Goal: Information Seeking & Learning: Learn about a topic

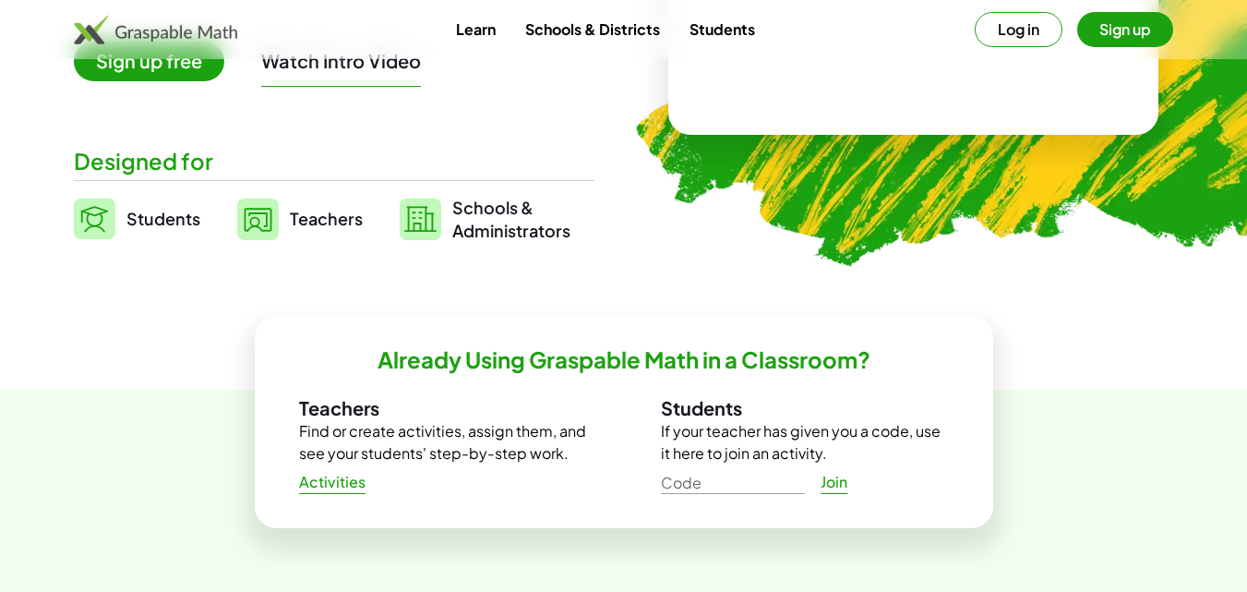
scroll to position [345, 0]
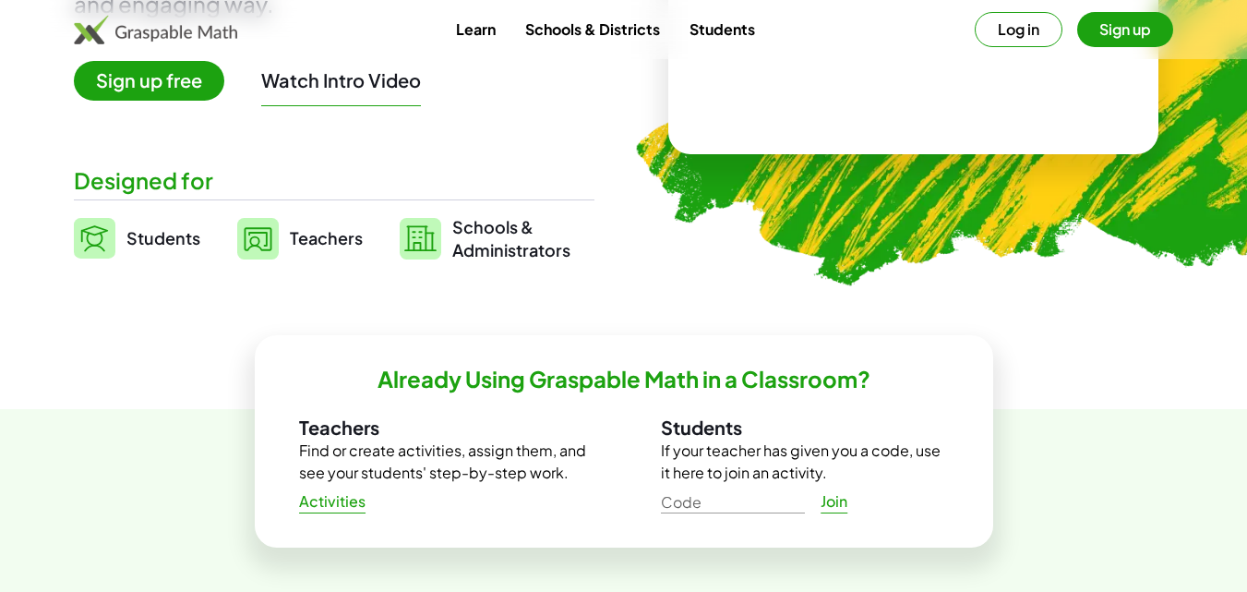
click at [323, 234] on span "Teachers" at bounding box center [326, 237] width 73 height 21
click at [269, 241] on img at bounding box center [258, 239] width 42 height 42
click at [303, 232] on span "Teachers" at bounding box center [326, 237] width 73 height 21
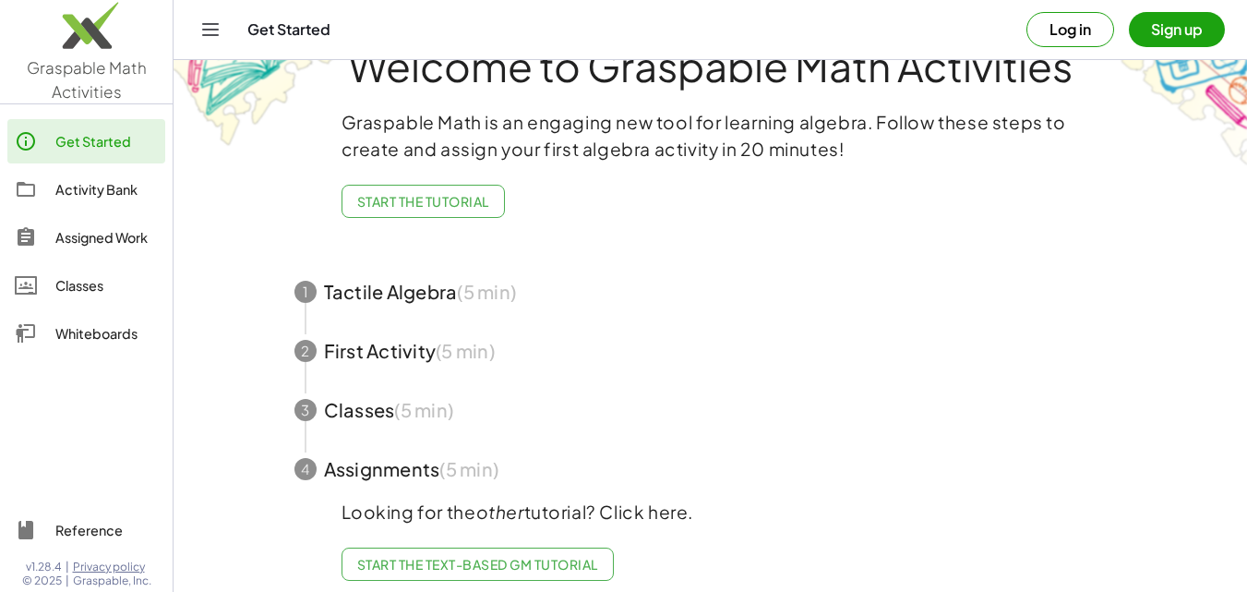
scroll to position [85, 0]
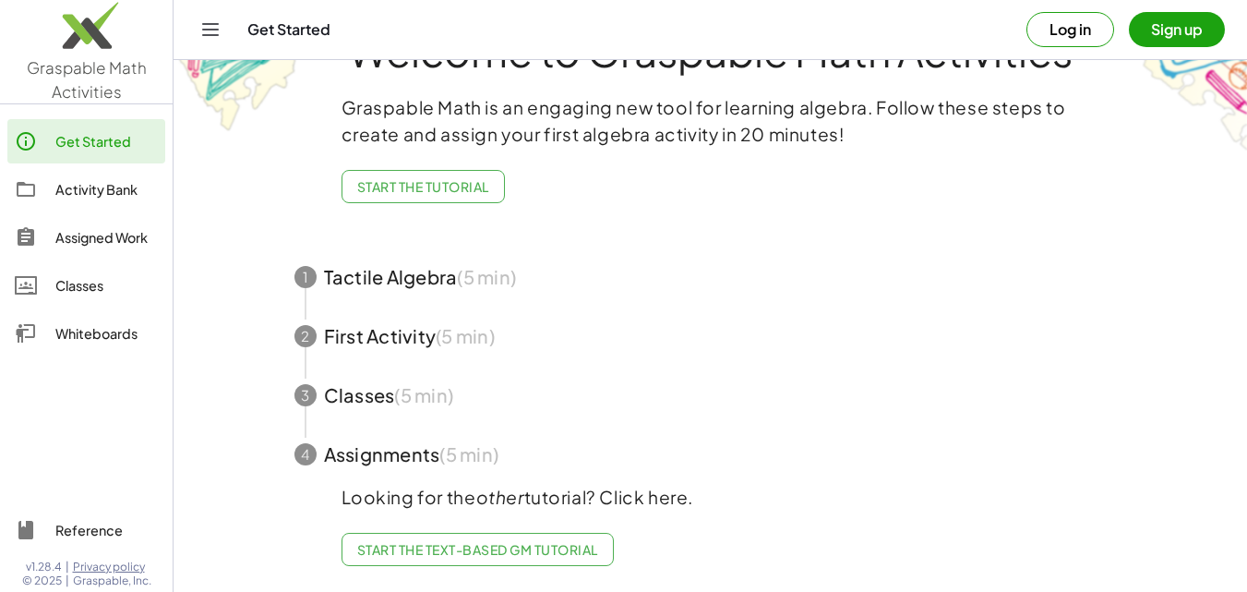
click at [371, 264] on span "button" at bounding box center [710, 276] width 877 height 59
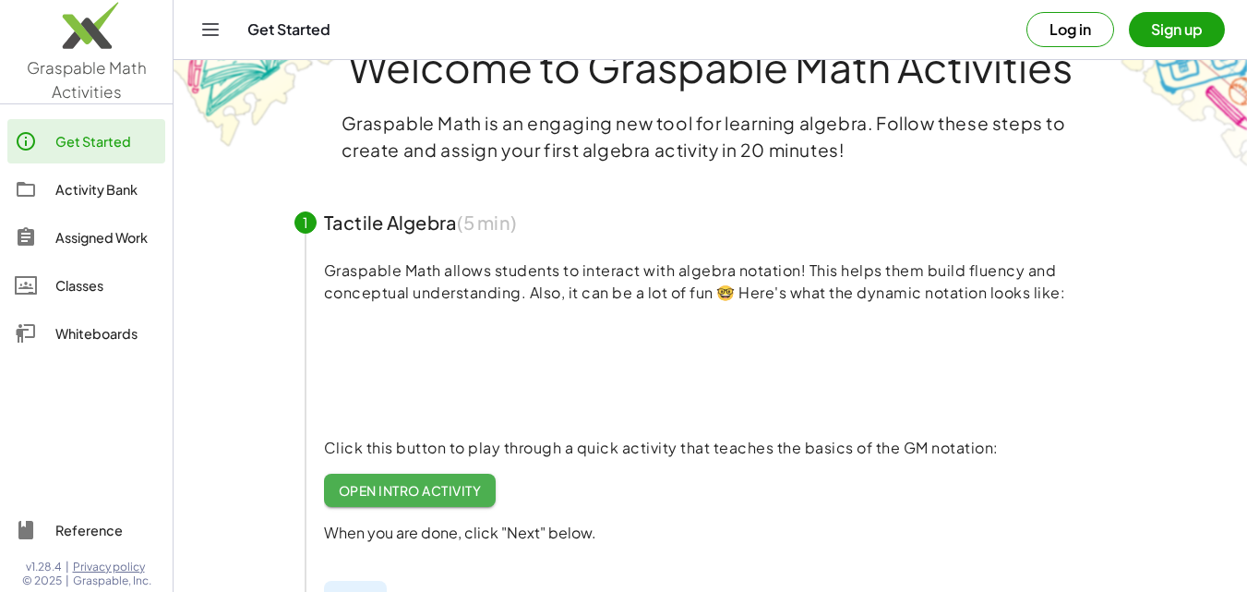
click at [371, 264] on div "1 Tactile Algebra (5 min) Graspable Math allows students to interact with algeb…" at bounding box center [710, 411] width 877 height 436
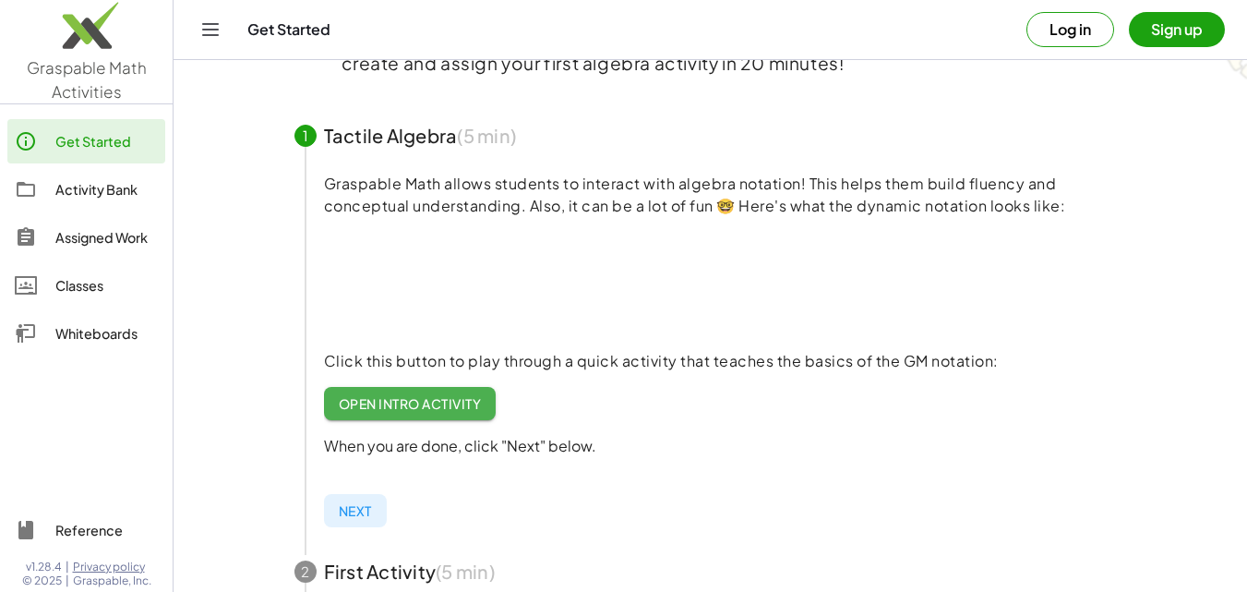
scroll to position [137, 0]
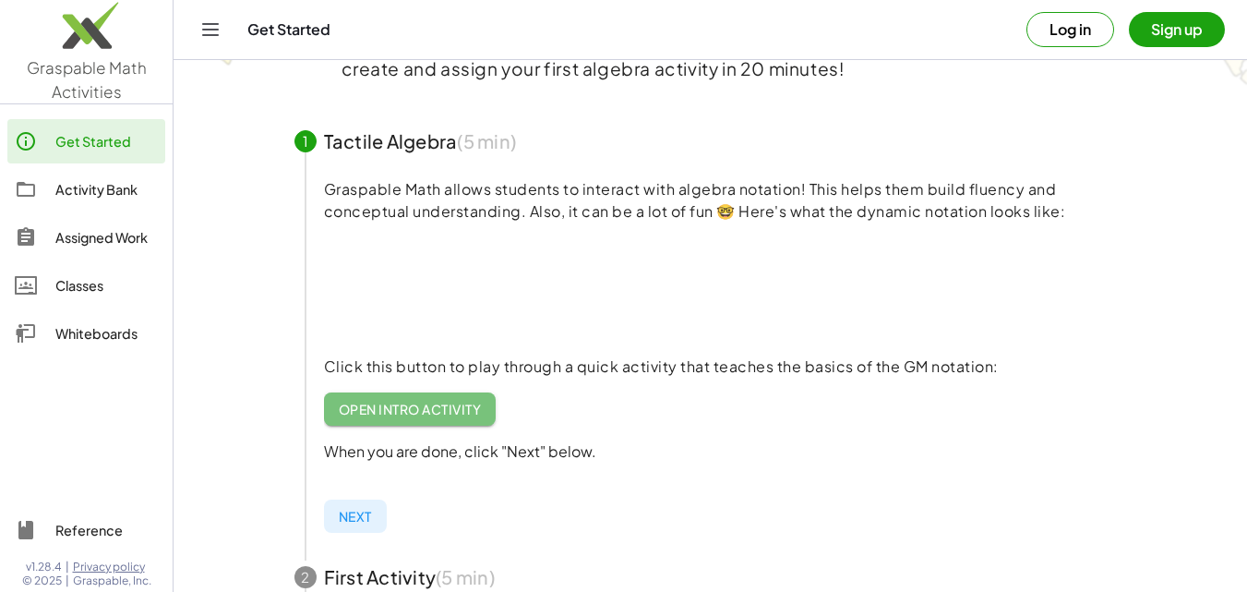
click at [456, 406] on span "Open Intro Activity" at bounding box center [410, 409] width 143 height 17
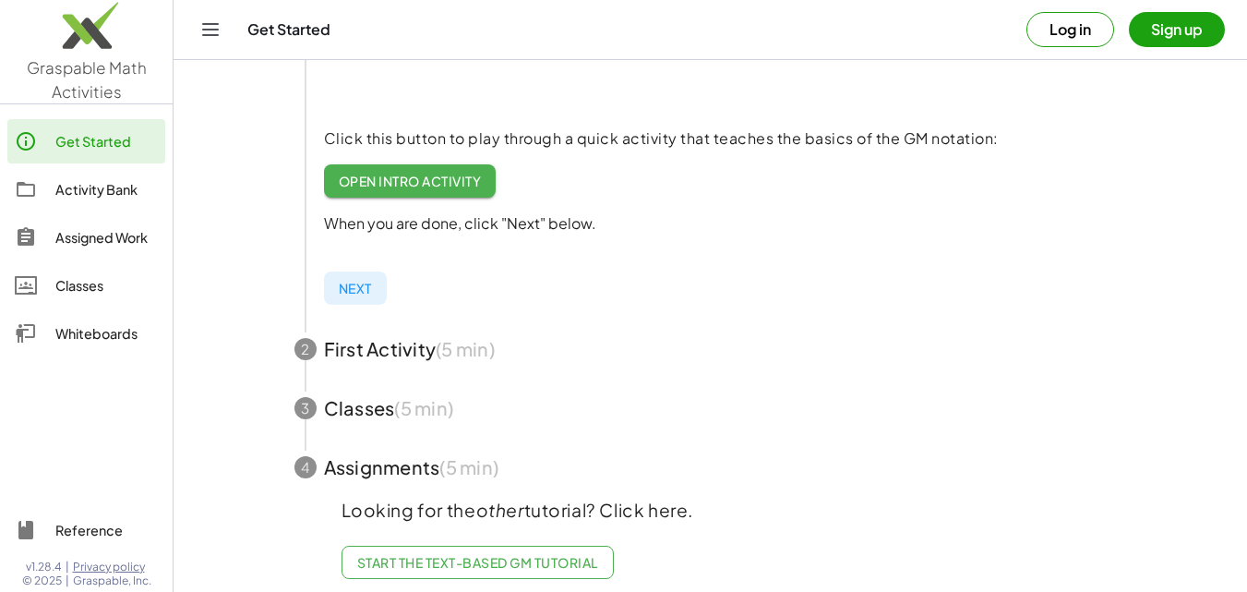
scroll to position [337, 0]
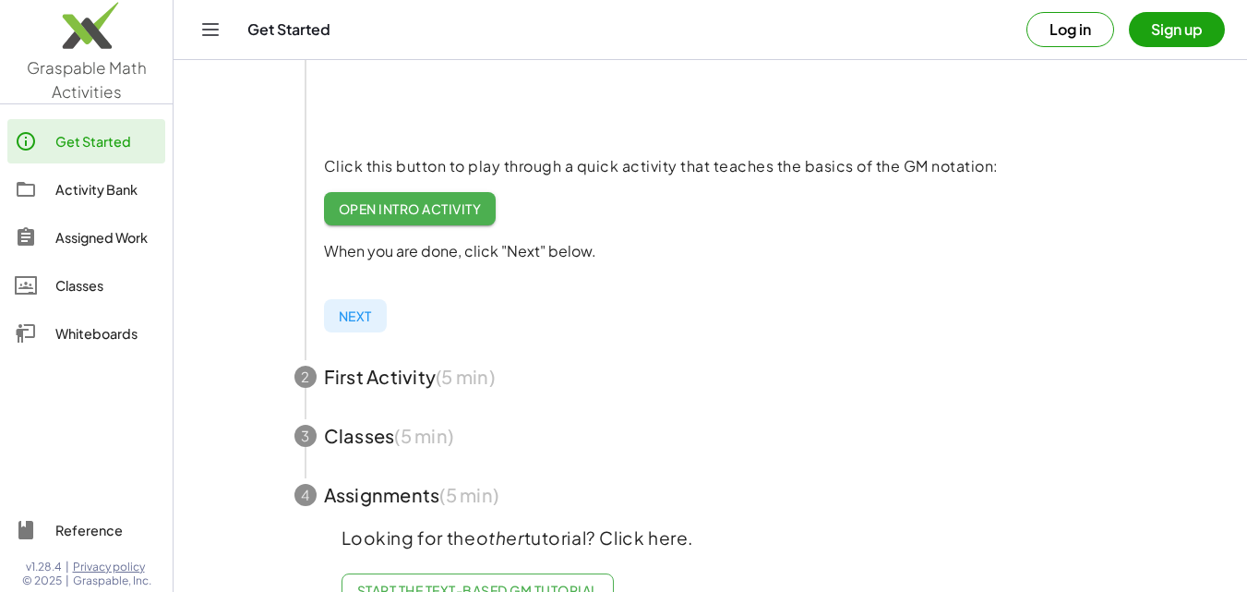
click at [364, 434] on span "button" at bounding box center [710, 435] width 877 height 59
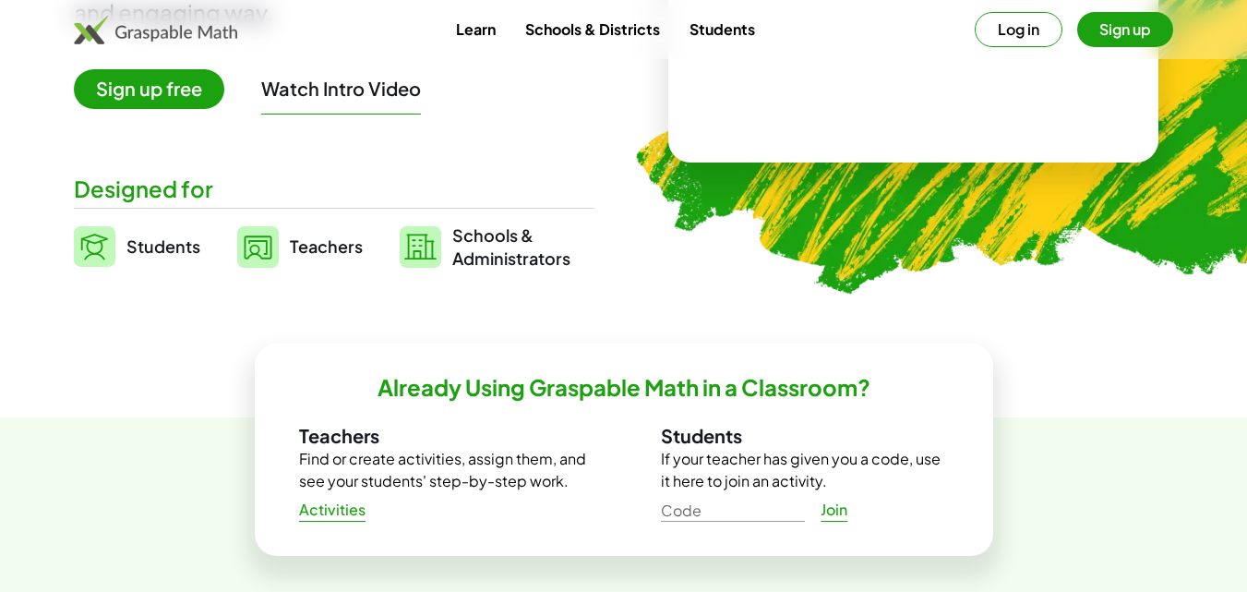
scroll to position [345, 0]
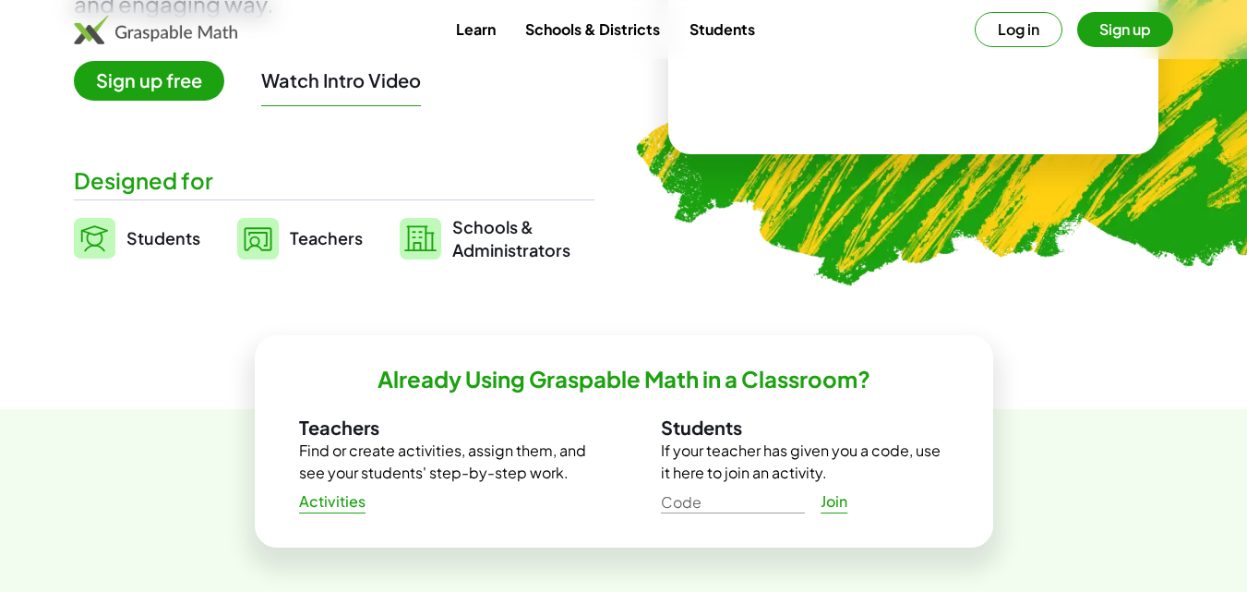
click at [797, 290] on img at bounding box center [1007, 1] width 812 height 684
drag, startPoint x: 797, startPoint y: 290, endPoint x: 806, endPoint y: 291, distance: 9.3
click at [633, 93] on img at bounding box center [1007, 1] width 812 height 684
click at [1046, 30] on button "Log in" at bounding box center [1019, 29] width 88 height 35
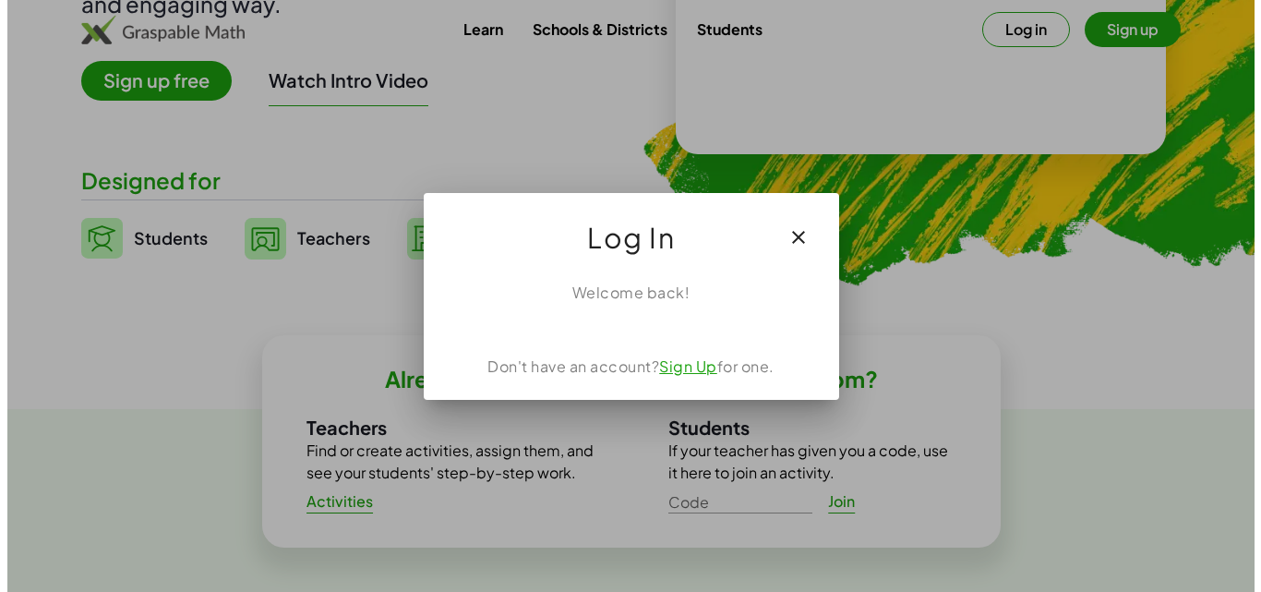
scroll to position [0, 0]
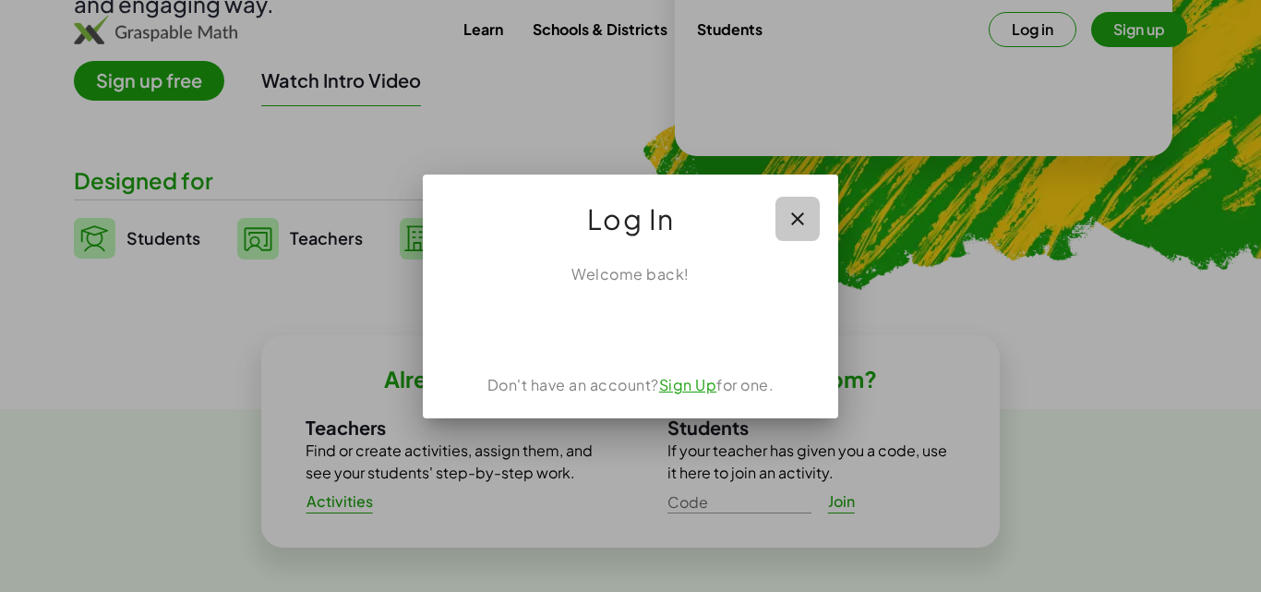
click at [804, 221] on icon "button" at bounding box center [798, 219] width 22 height 22
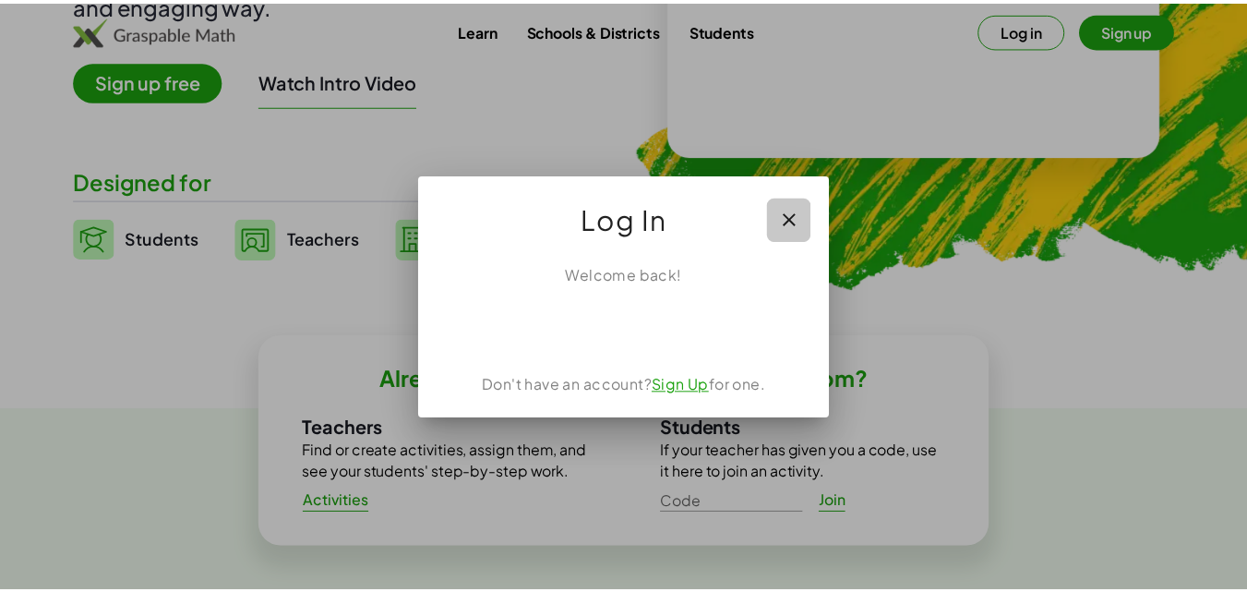
scroll to position [345, 0]
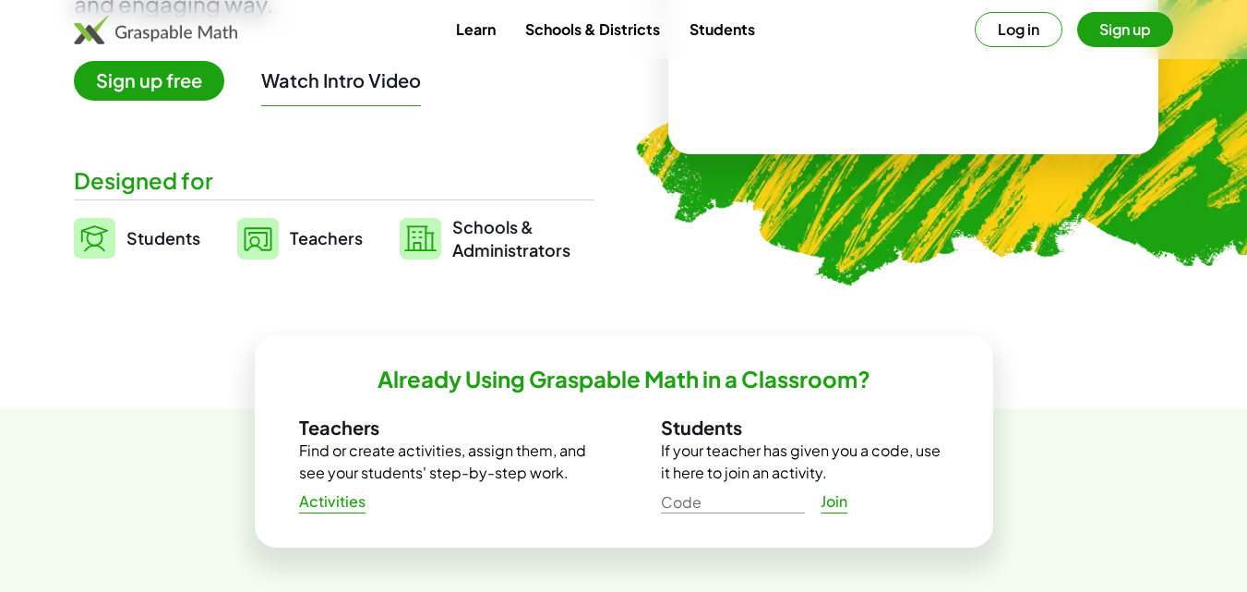
click at [728, 28] on link "Students" at bounding box center [722, 29] width 95 height 34
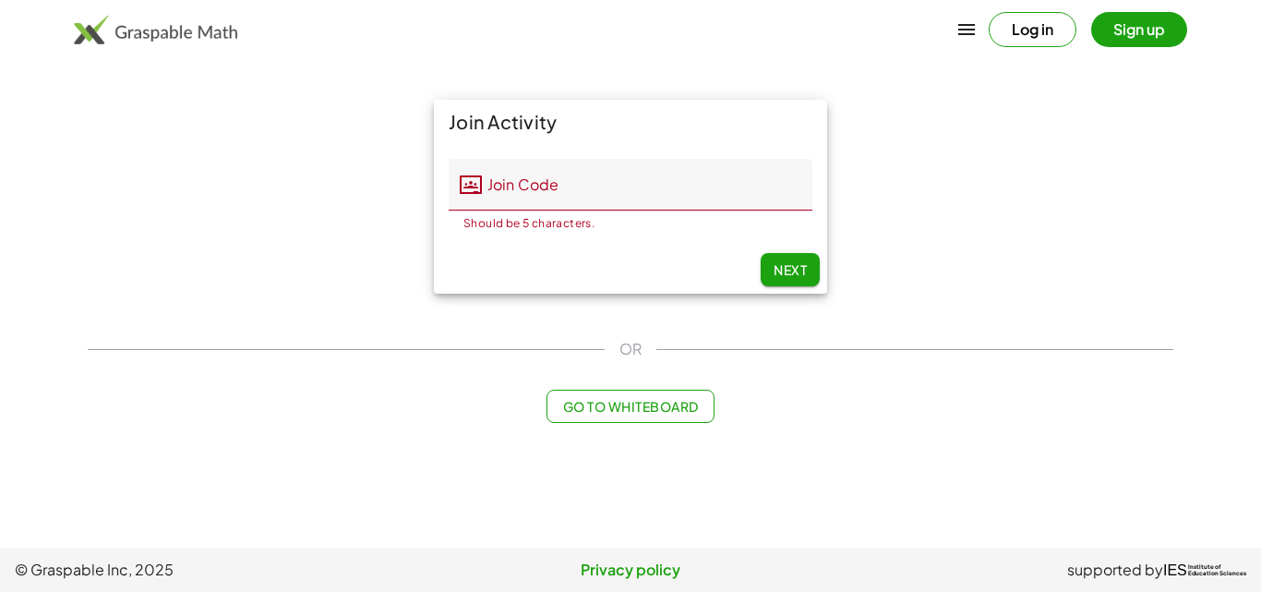
click at [945, 162] on div "Join Activity Join Code Join Code Should be 5 characters. 0 / 5 Next" at bounding box center [631, 197] width 1108 height 216
click at [974, 22] on icon "button" at bounding box center [967, 29] width 22 height 22
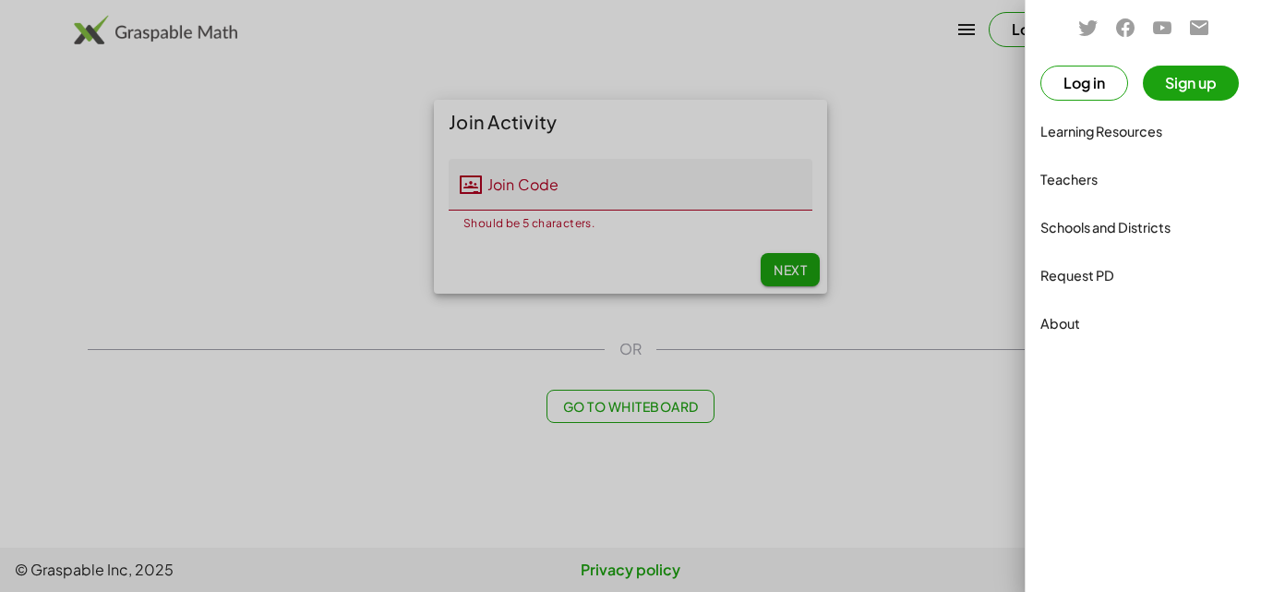
click at [939, 98] on div at bounding box center [630, 296] width 1261 height 592
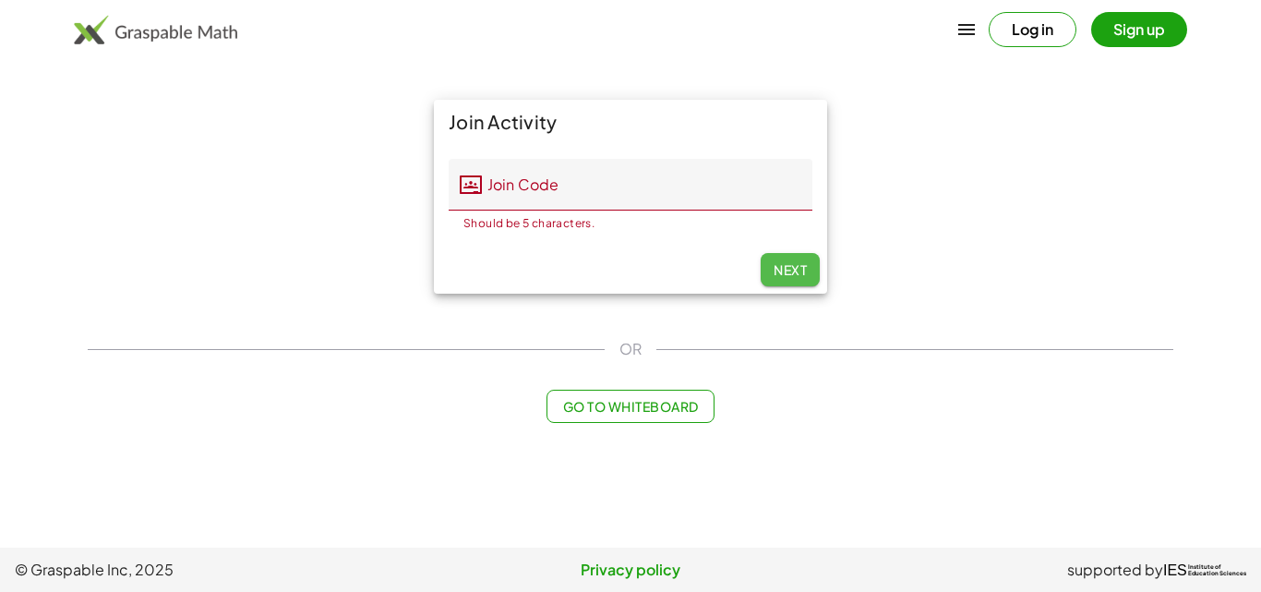
click at [789, 268] on span "Next" at bounding box center [790, 269] width 33 height 17
click at [515, 178] on input "Join Code" at bounding box center [647, 185] width 331 height 52
click at [778, 278] on span "Next" at bounding box center [790, 269] width 33 height 17
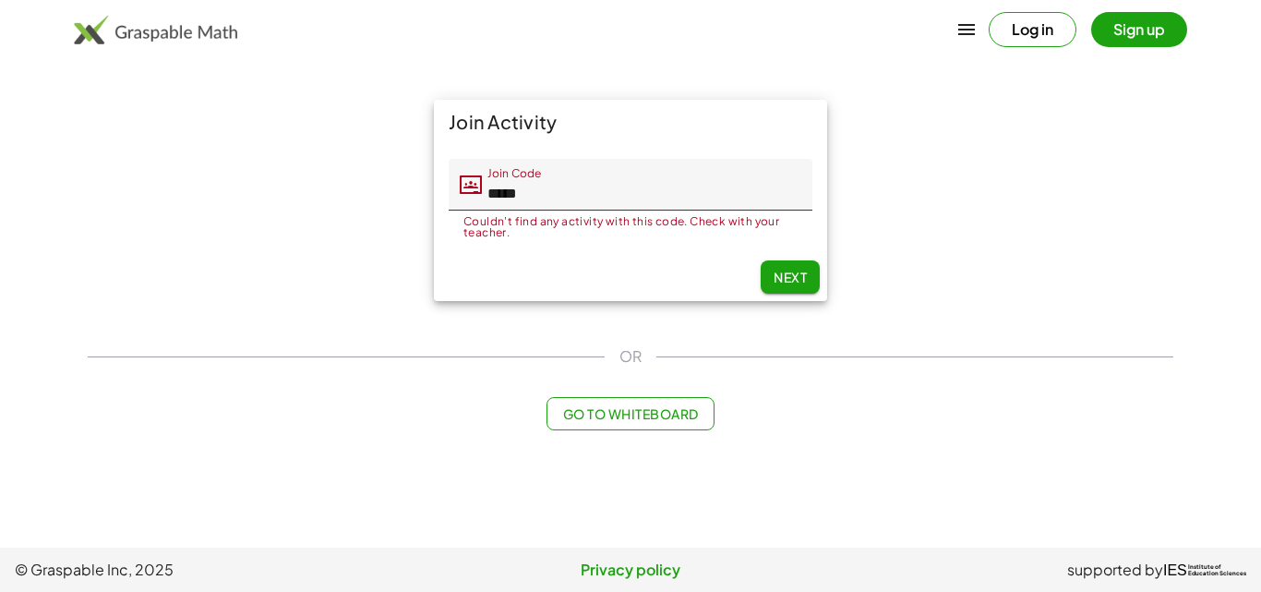
click at [560, 193] on input "*****" at bounding box center [647, 185] width 331 height 52
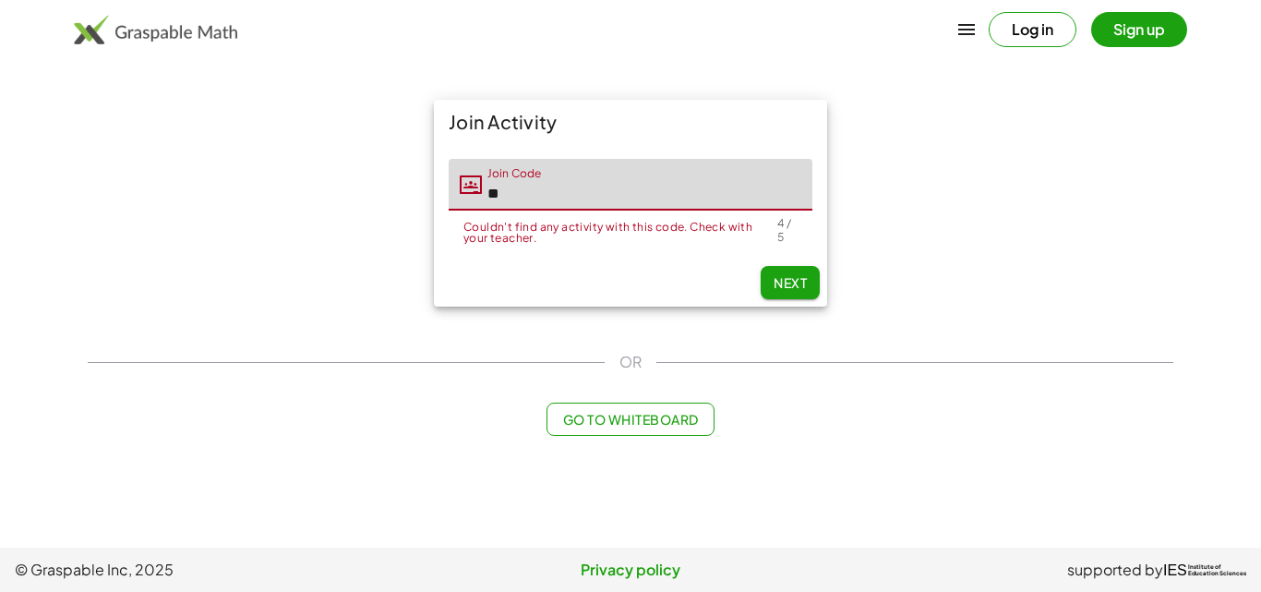
type input "*"
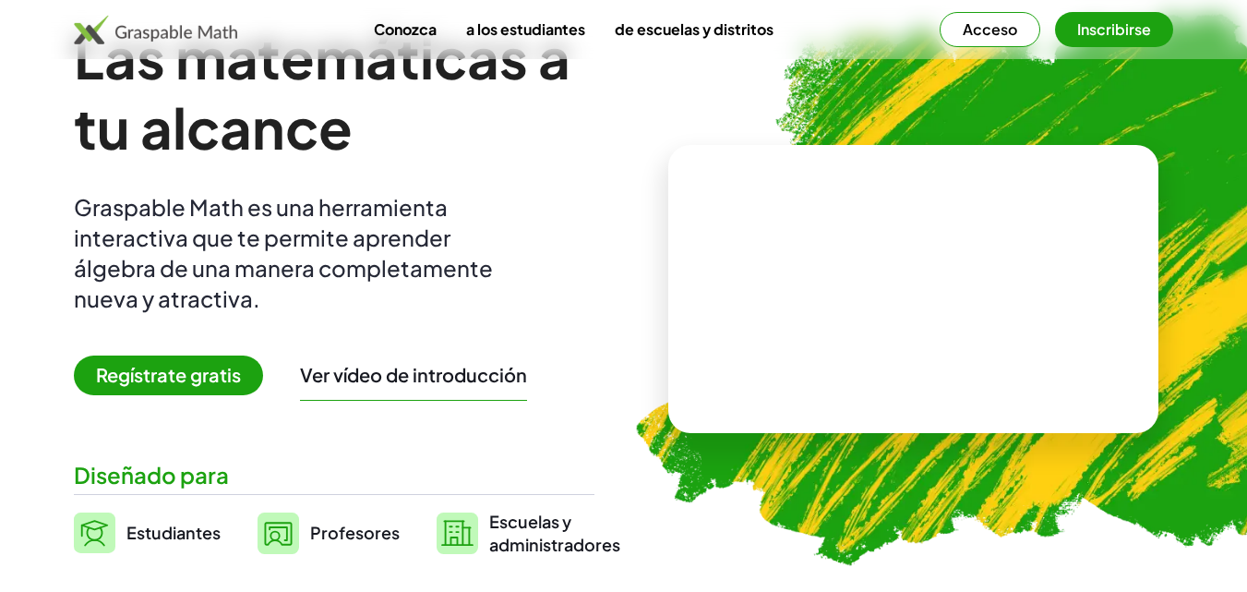
scroll to position [89, 0]
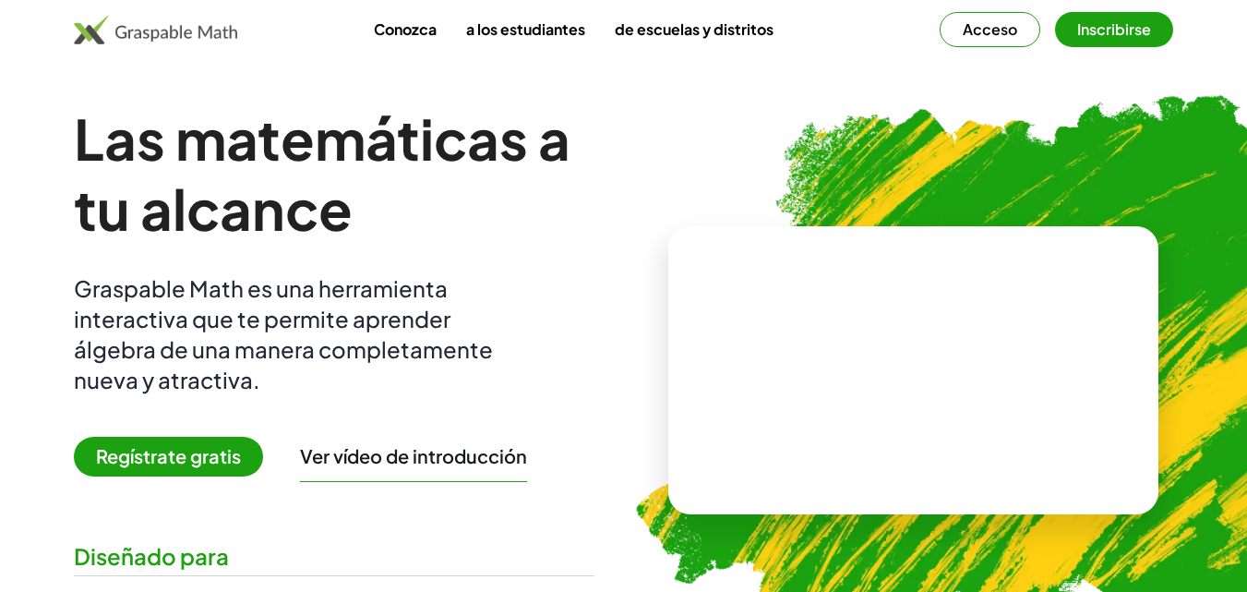
click at [166, 444] on font "Regístrate gratis" at bounding box center [168, 455] width 145 height 23
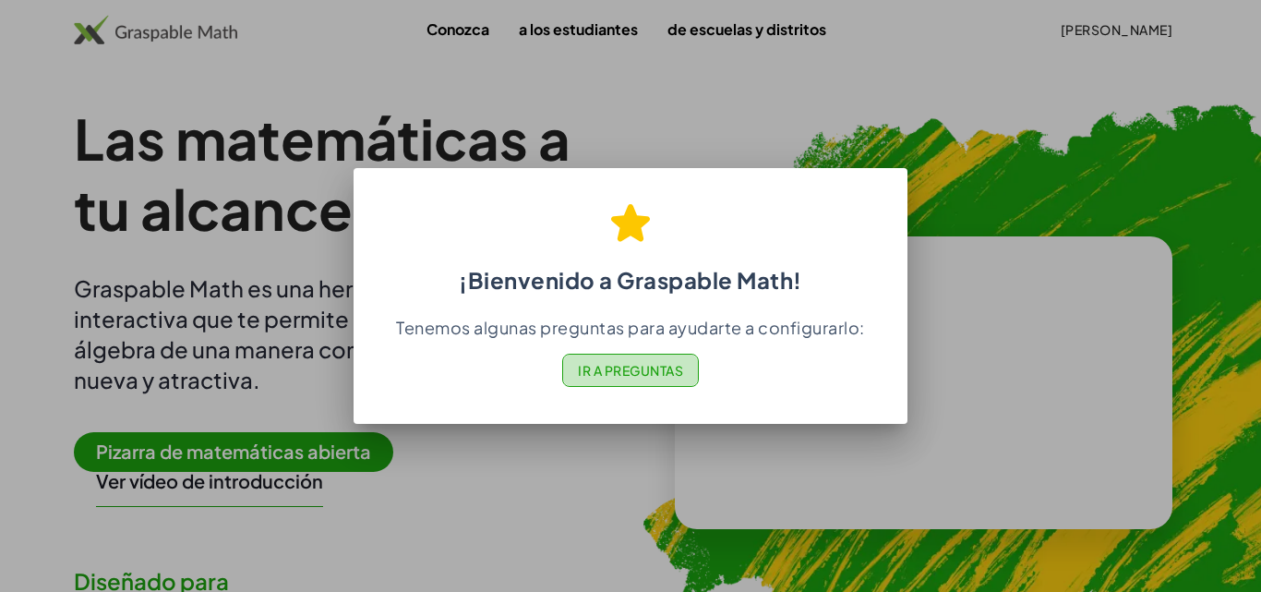
click at [643, 377] on font "Ir a Preguntas" at bounding box center [630, 370] width 105 height 17
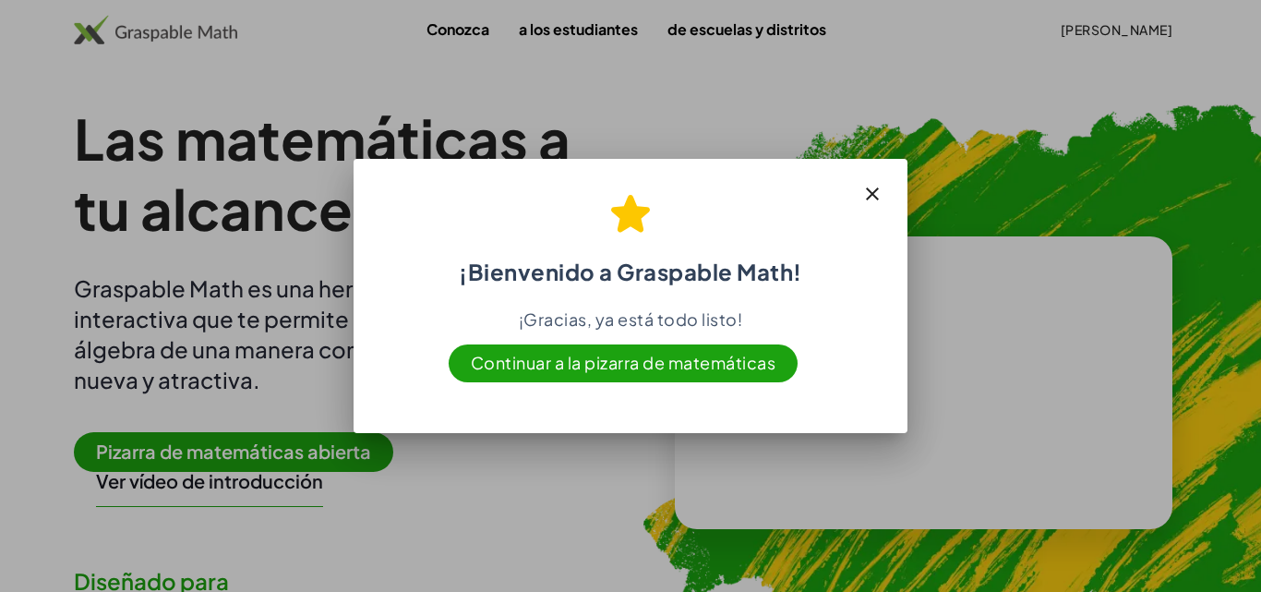
click at [643, 373] on font "Continuar a la pizarra de matemáticas" at bounding box center [624, 362] width 306 height 21
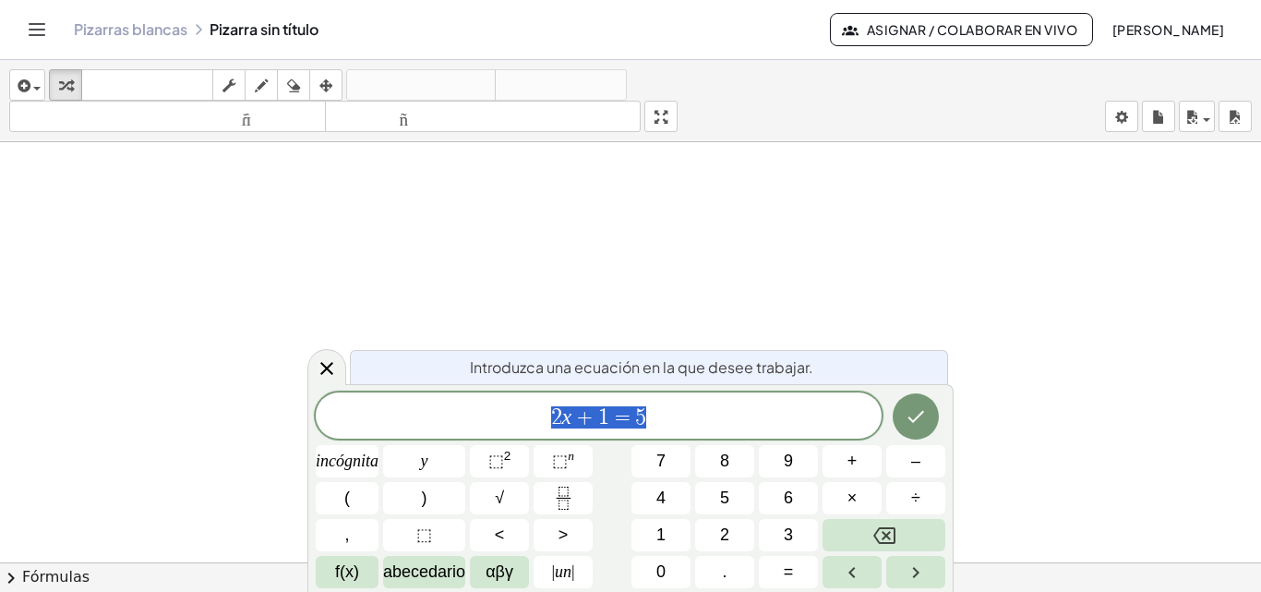
scroll to position [276, 0]
click at [926, 414] on icon "Hecho" at bounding box center [916, 416] width 22 height 22
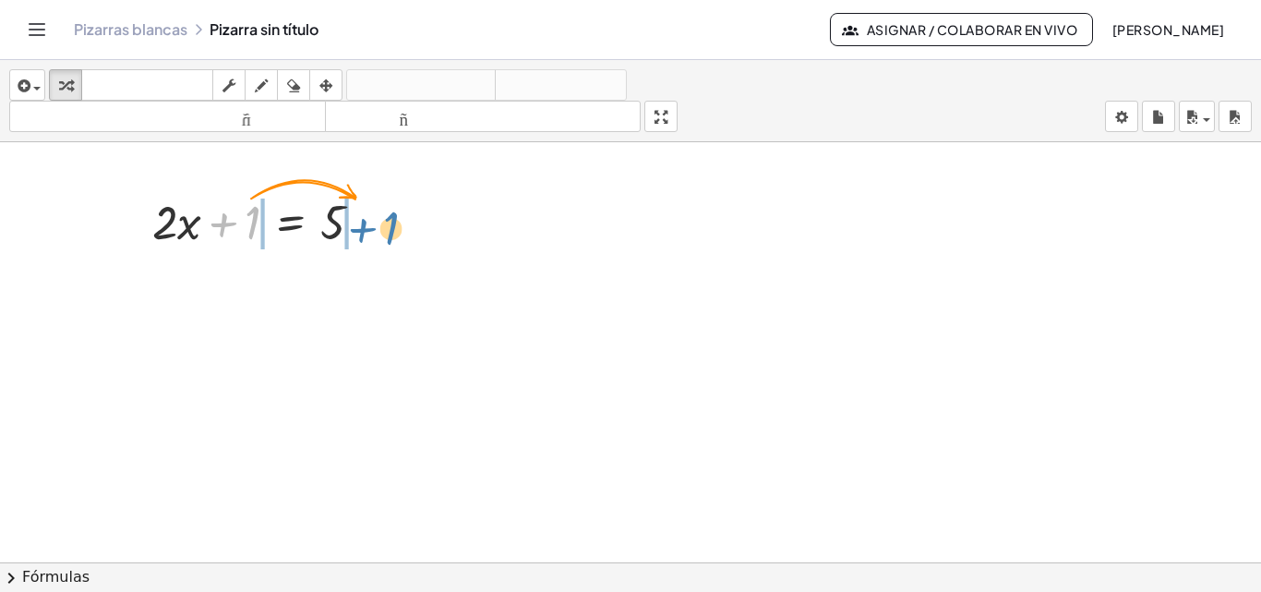
drag, startPoint x: 250, startPoint y: 223, endPoint x: 393, endPoint y: 222, distance: 143.1
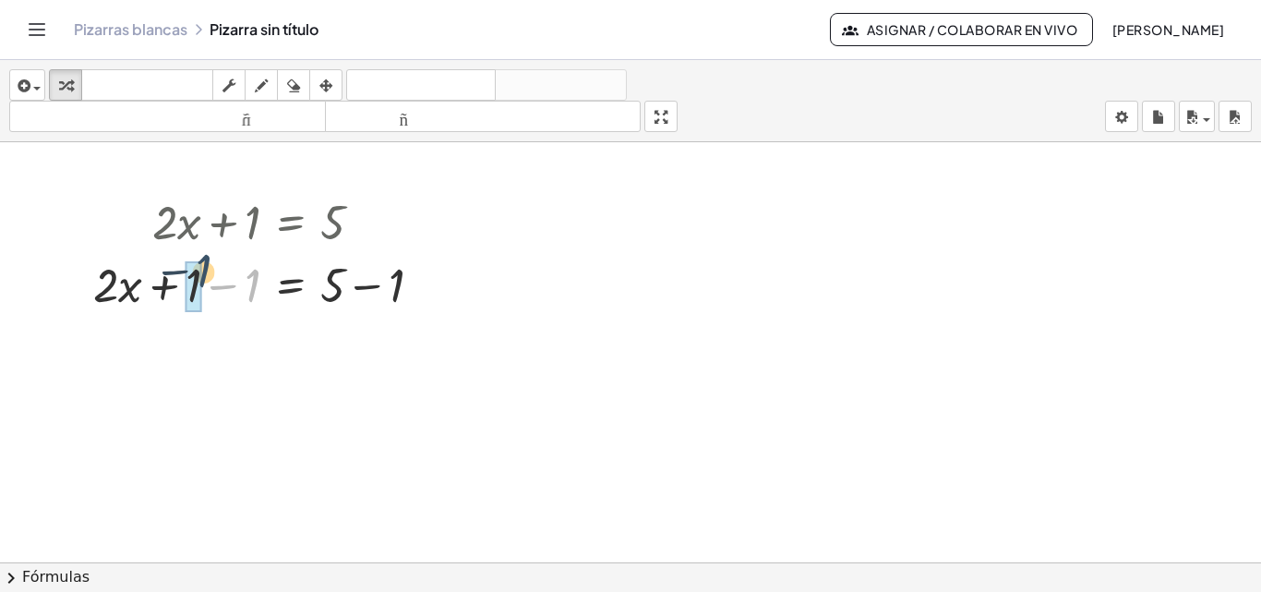
drag, startPoint x: 253, startPoint y: 283, endPoint x: 201, endPoint y: 273, distance: 52.7
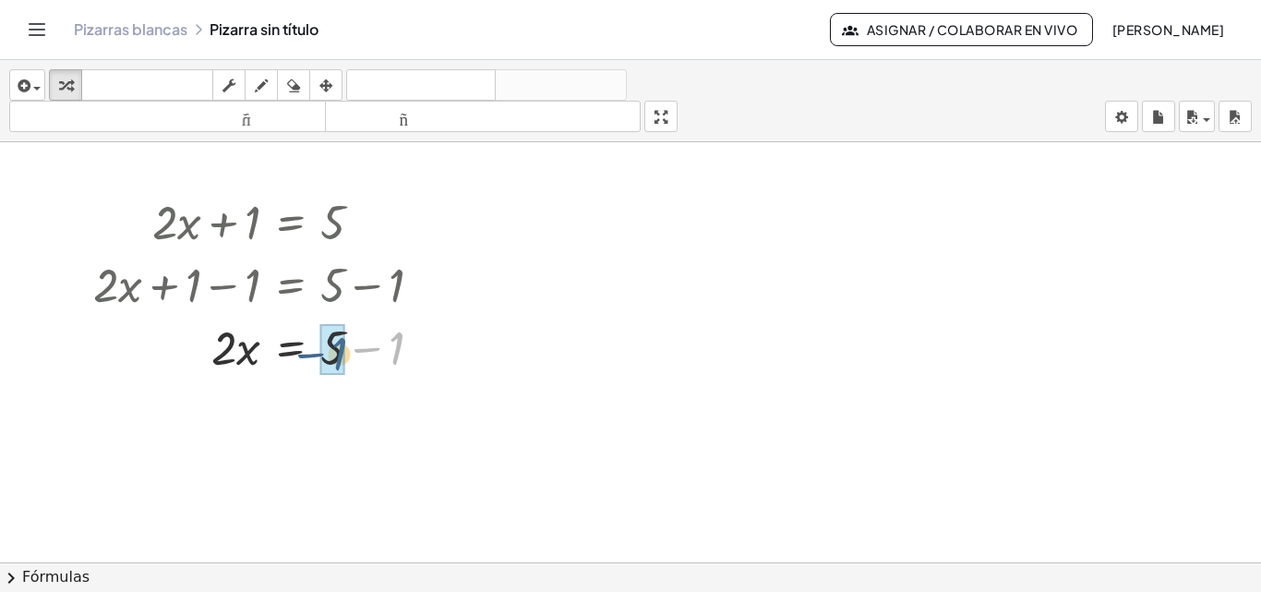
drag, startPoint x: 398, startPoint y: 341, endPoint x: 341, endPoint y: 346, distance: 57.5
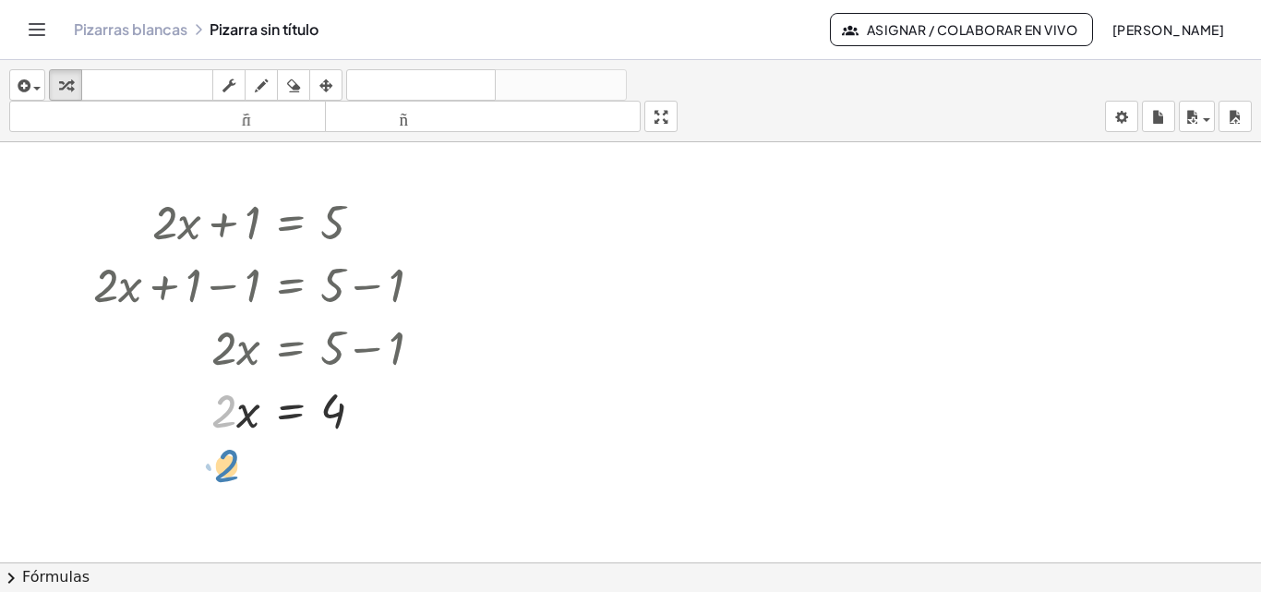
drag, startPoint x: 223, startPoint y: 412, endPoint x: 225, endPoint y: 466, distance: 54.5
drag, startPoint x: 226, startPoint y: 409, endPoint x: 334, endPoint y: 465, distance: 121.8
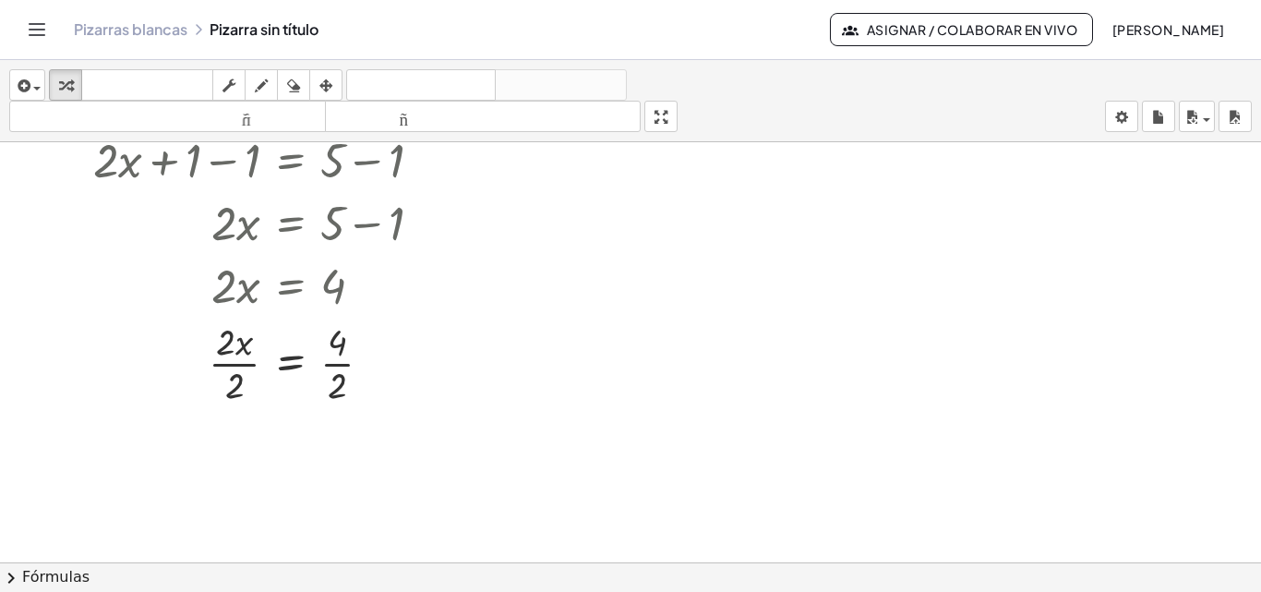
scroll to position [408, 0]
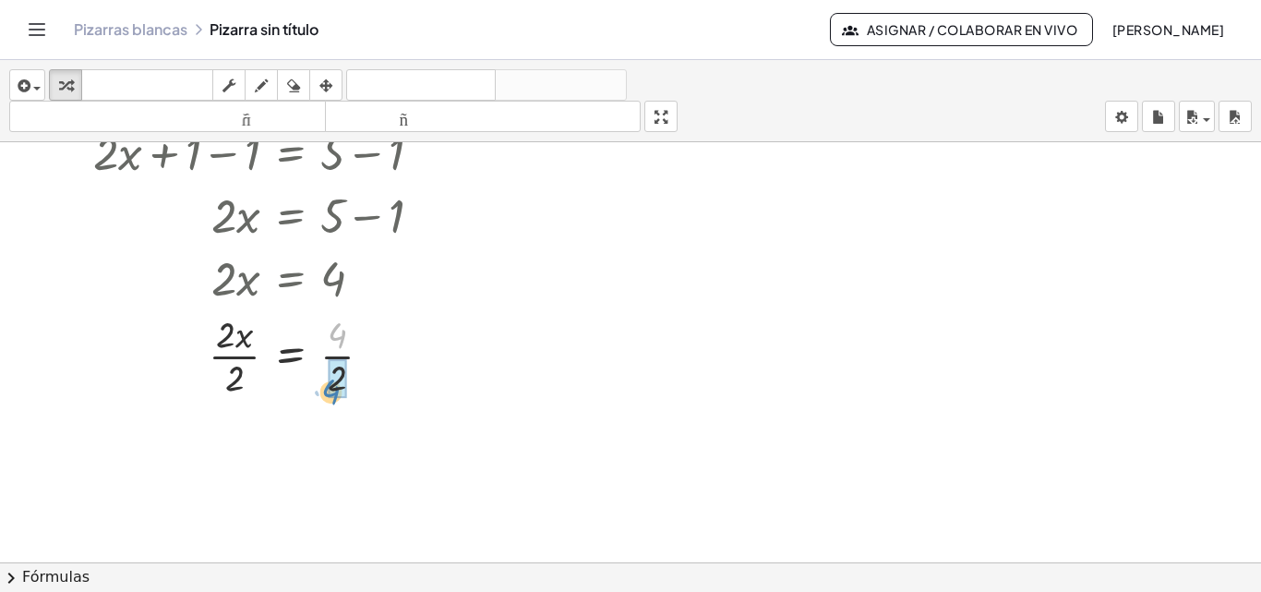
drag, startPoint x: 342, startPoint y: 332, endPoint x: 337, endPoint y: 386, distance: 53.8
drag, startPoint x: 234, startPoint y: 427, endPoint x: 239, endPoint y: 484, distance: 56.6
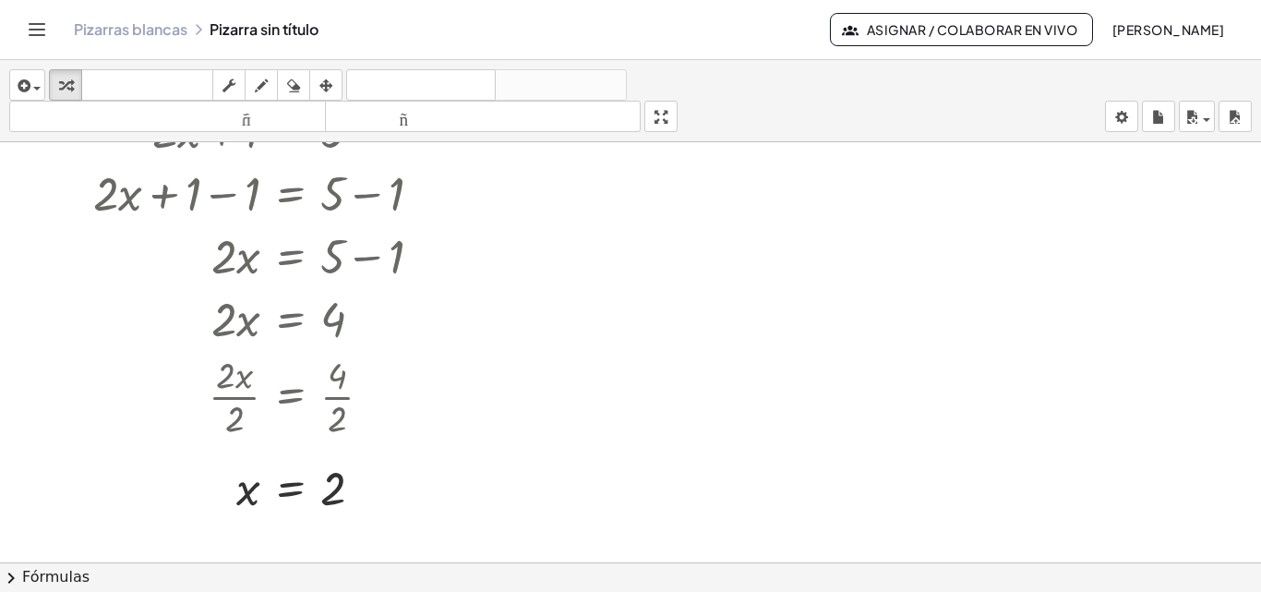
scroll to position [372, 0]
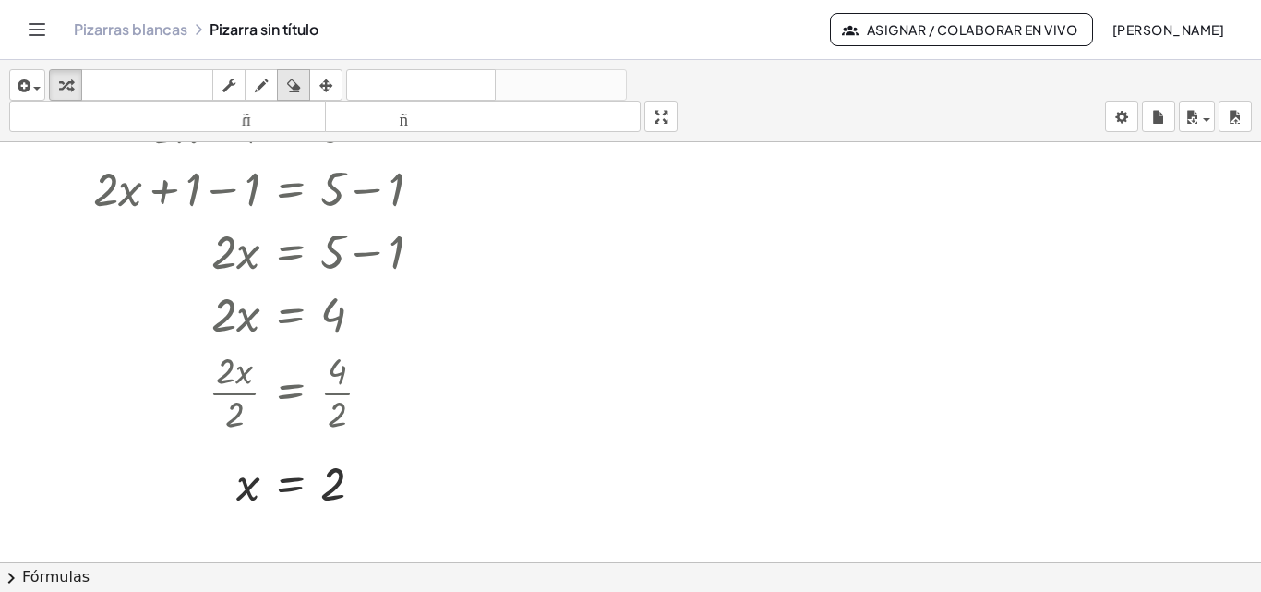
click at [300, 95] on icon "button" at bounding box center [293, 86] width 13 height 22
click at [259, 83] on icon "button" at bounding box center [261, 86] width 13 height 22
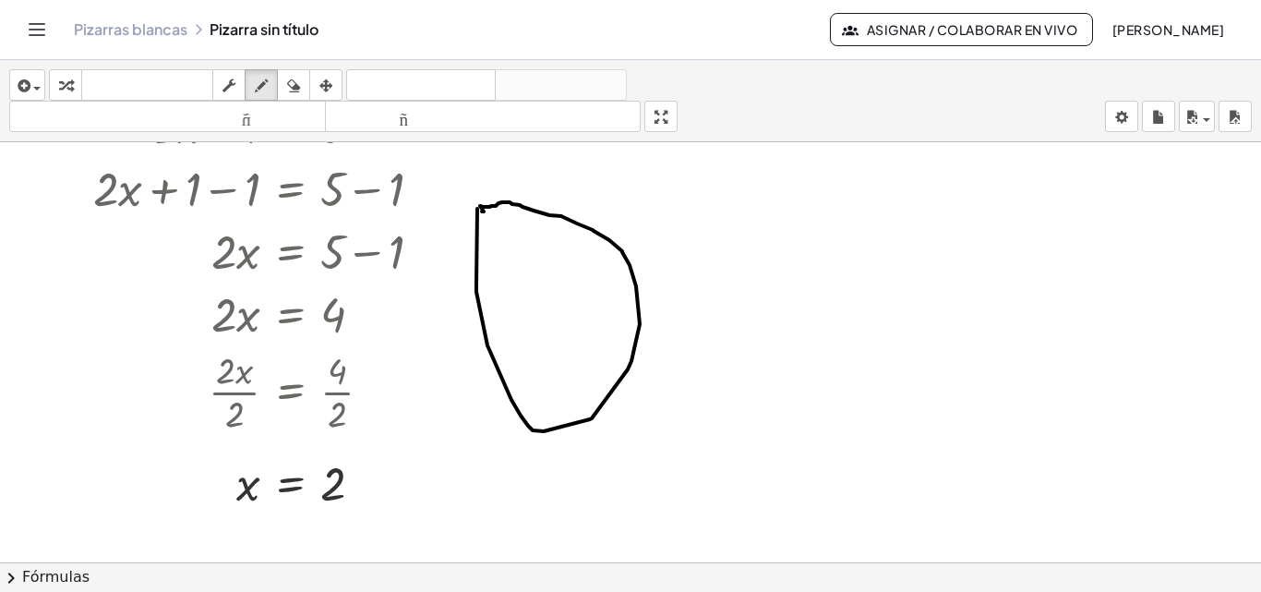
click at [482, 211] on div at bounding box center [630, 190] width 1261 height 840
drag, startPoint x: 482, startPoint y: 211, endPoint x: 483, endPoint y: 261, distance: 49.9
click at [483, 261] on div at bounding box center [630, 190] width 1261 height 840
drag, startPoint x: 494, startPoint y: 204, endPoint x: 494, endPoint y: 254, distance: 49.9
click at [494, 254] on div at bounding box center [630, 190] width 1261 height 840
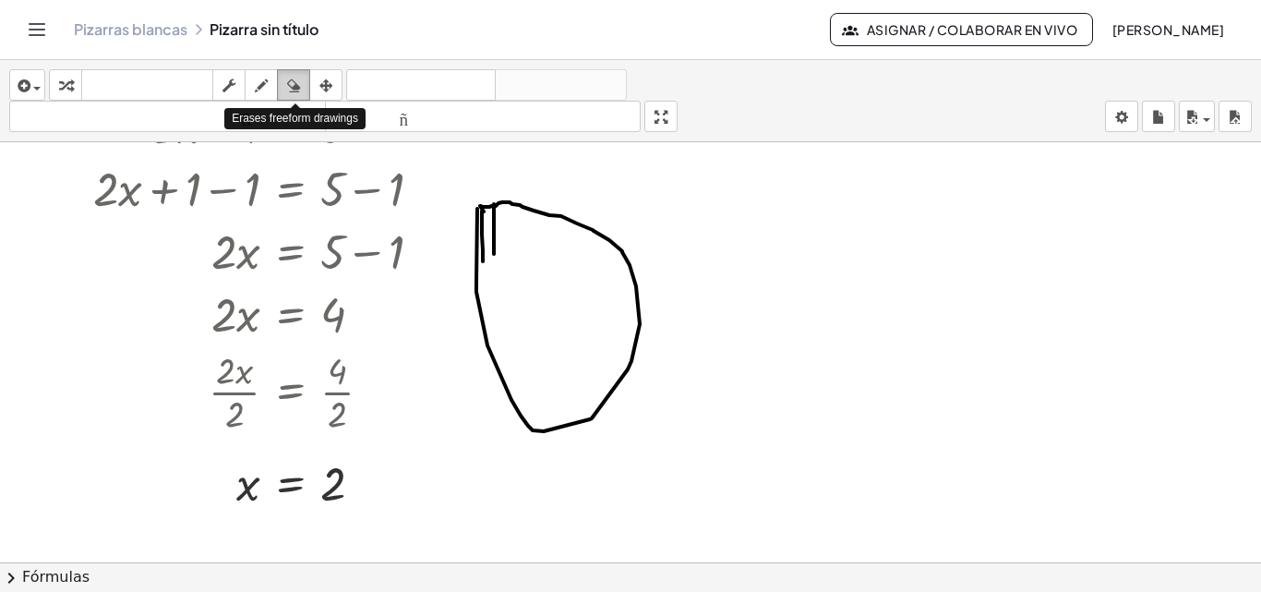
click at [287, 87] on div "button" at bounding box center [294, 85] width 24 height 22
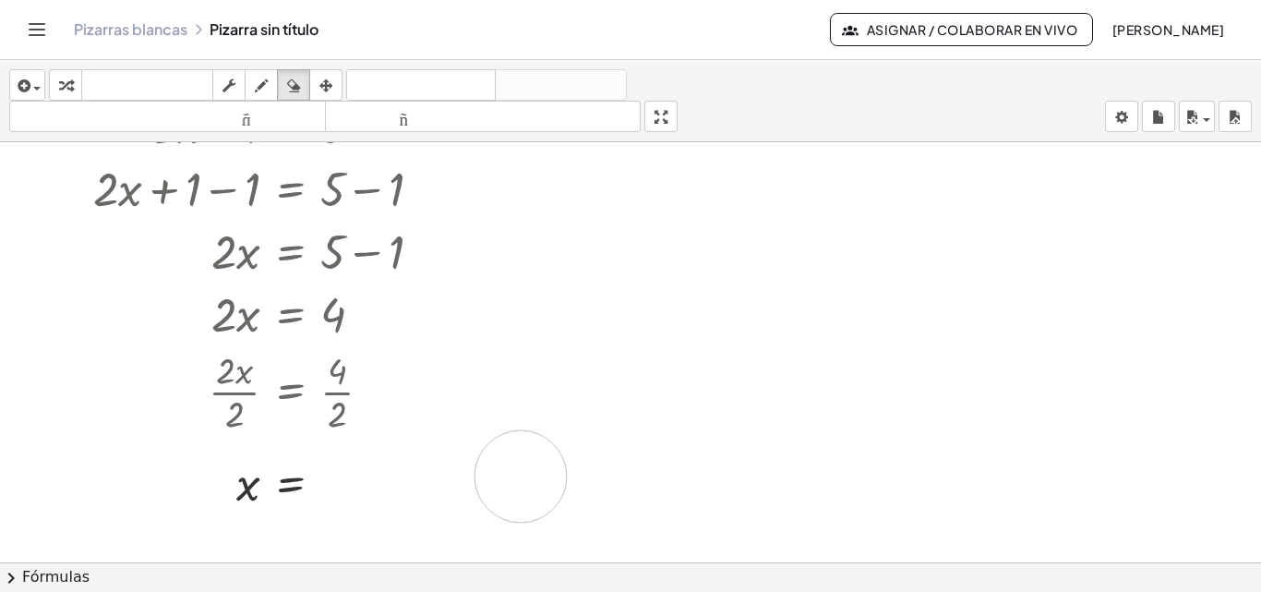
drag, startPoint x: 508, startPoint y: 213, endPoint x: 527, endPoint y: 475, distance: 262.0
click at [527, 475] on div at bounding box center [630, 190] width 1261 height 840
click at [223, 86] on div "button" at bounding box center [229, 85] width 24 height 22
click at [29, 21] on icon "Cambiar navegación" at bounding box center [37, 29] width 22 height 22
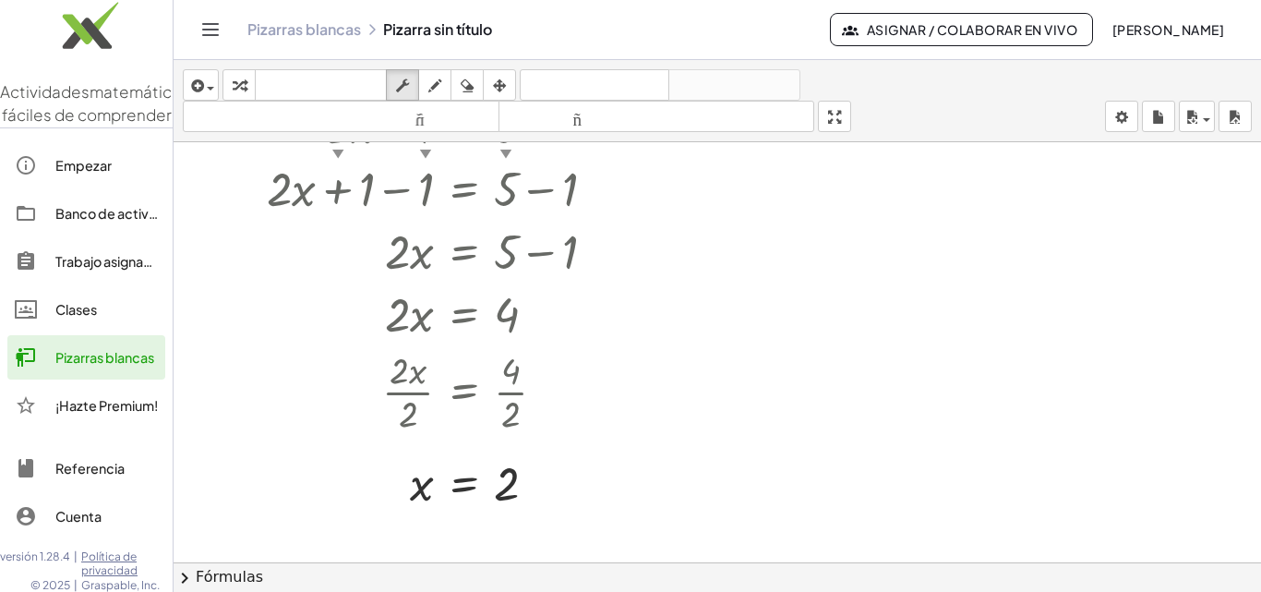
click at [114, 270] on font "Trabajo asignado" at bounding box center [107, 261] width 105 height 17
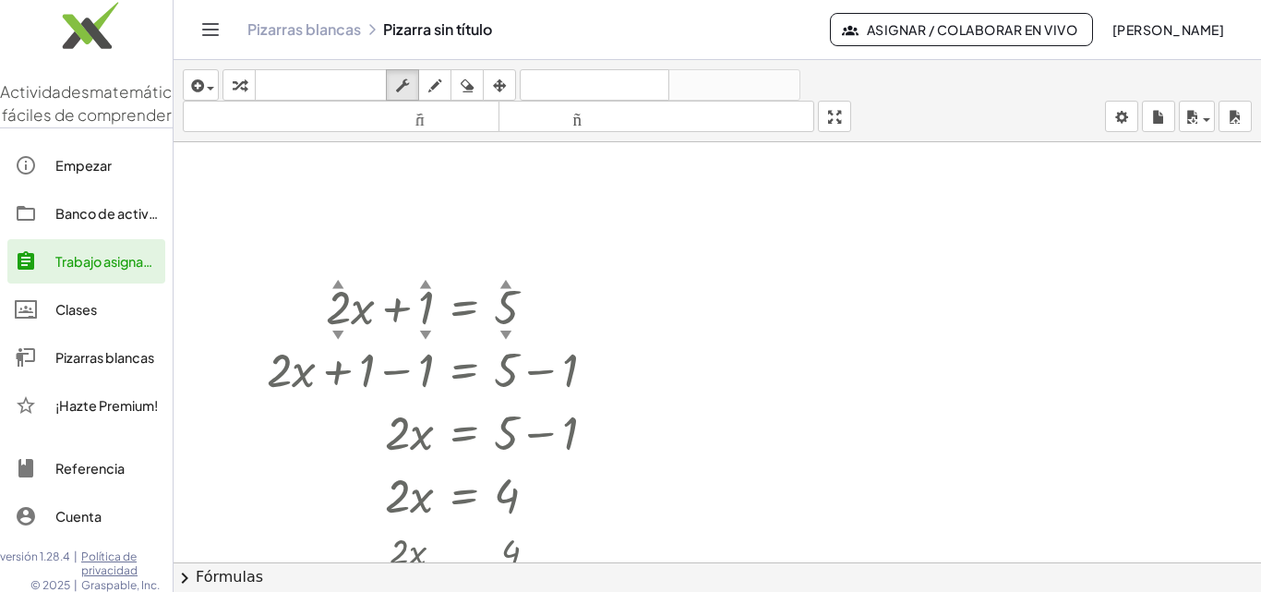
scroll to position [173, 0]
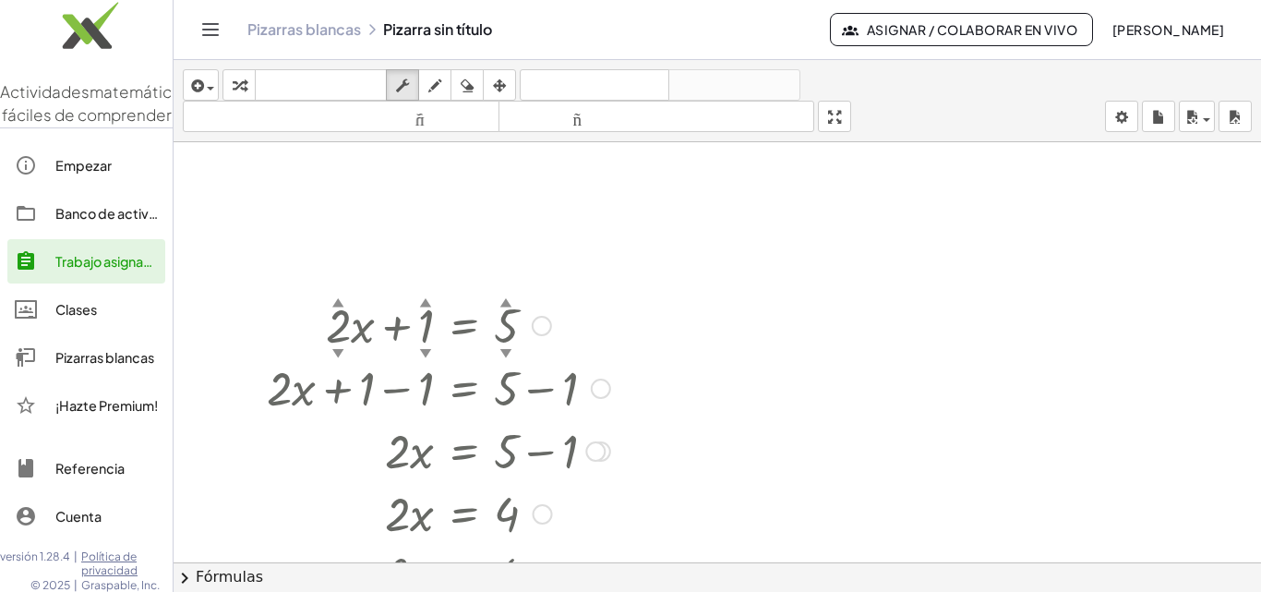
click at [338, 299] on font "▲" at bounding box center [338, 302] width 12 height 14
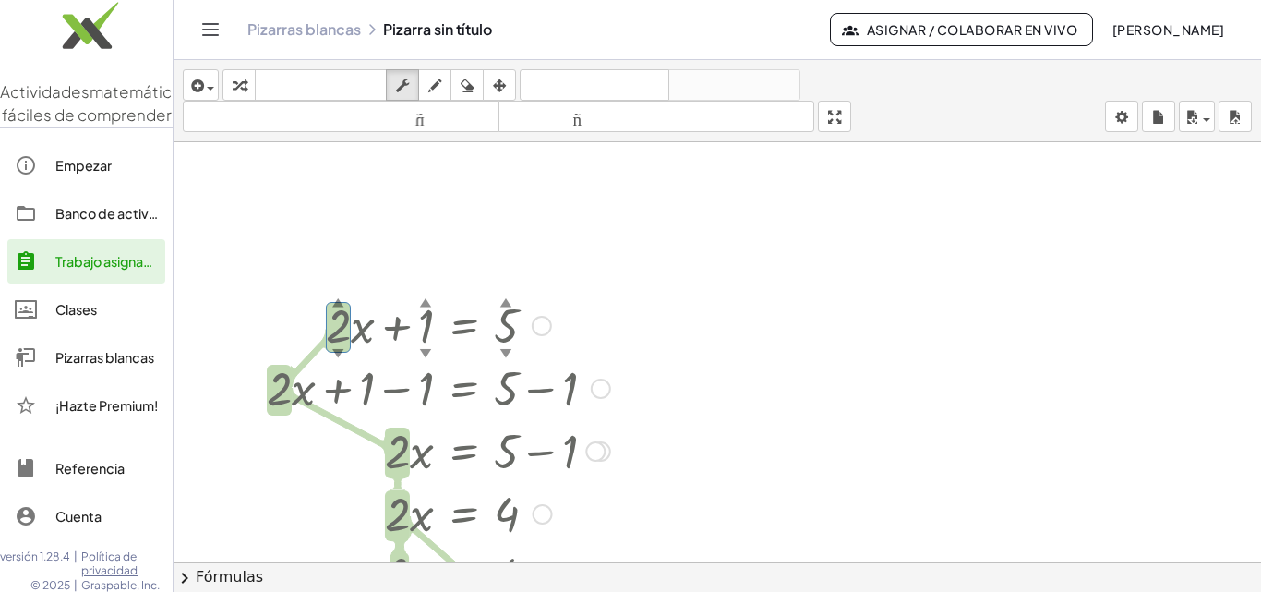
click at [338, 299] on font "▲" at bounding box center [338, 302] width 12 height 14
click at [420, 301] on font "▲" at bounding box center [426, 302] width 12 height 14
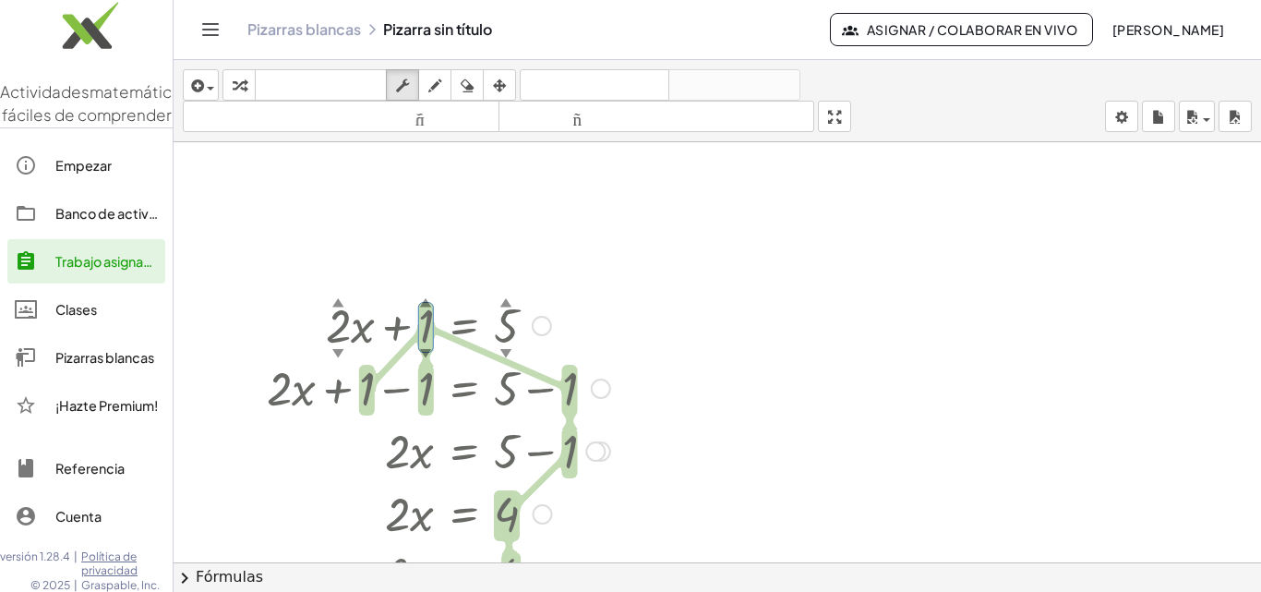
click at [509, 304] on font "▲" at bounding box center [506, 302] width 12 height 14
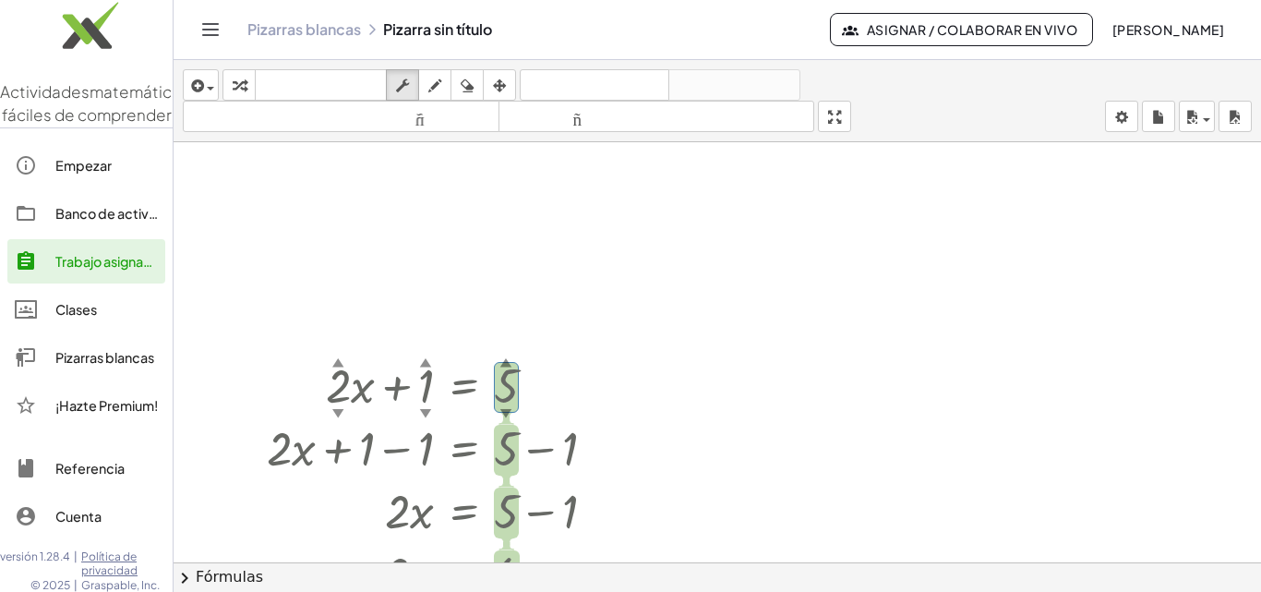
scroll to position [84, 0]
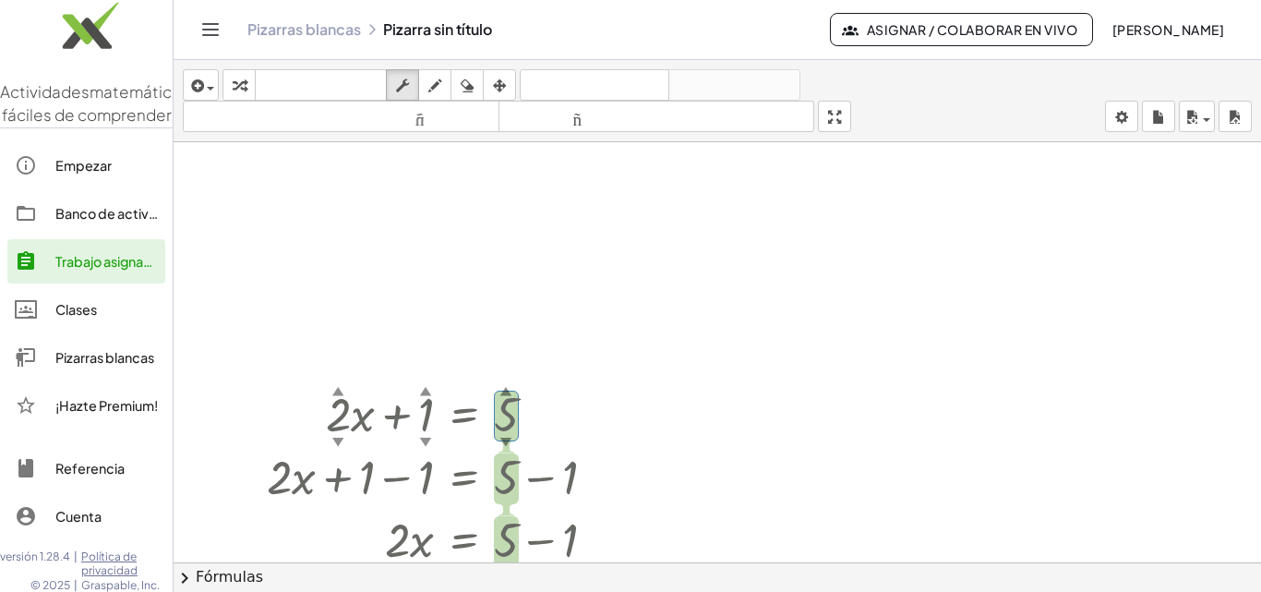
click at [95, 318] on font "Clases" at bounding box center [76, 309] width 42 height 17
